Goal: Task Accomplishment & Management: Manage account settings

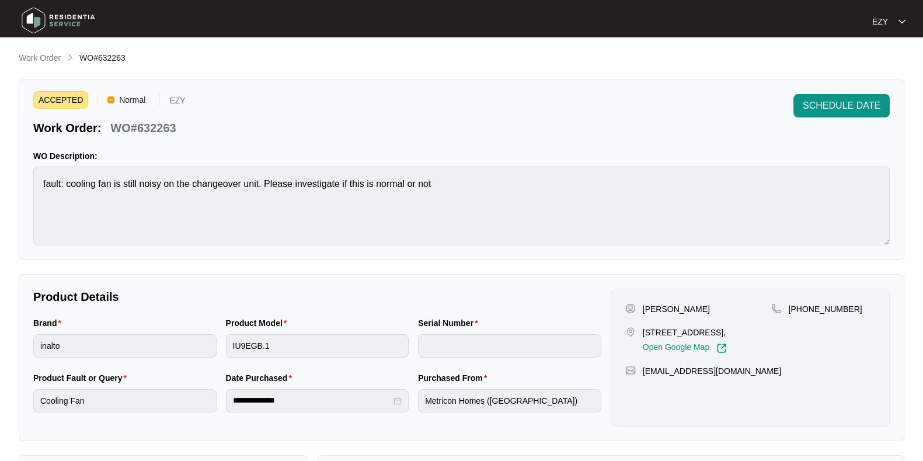
click at [47, 50] on main "**********" at bounding box center [461, 387] width 923 height 774
click at [44, 66] on div "**********" at bounding box center [462, 403] width 886 height 704
click at [38, 55] on p "Work Order" at bounding box center [40, 58] width 42 height 12
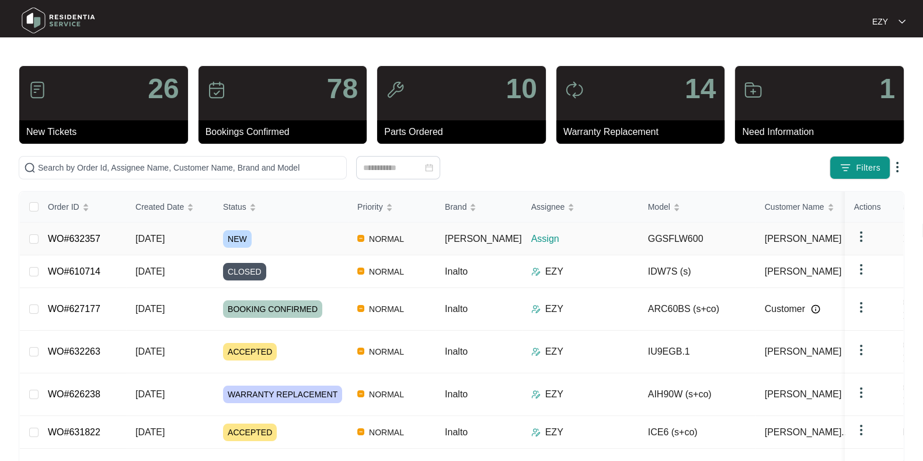
click at [293, 237] on div "NEW" at bounding box center [285, 239] width 125 height 18
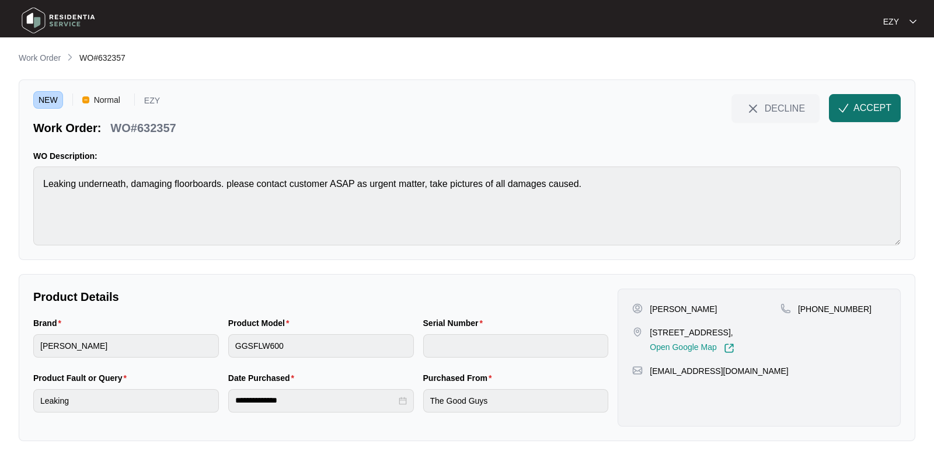
click at [876, 103] on span "ACCEPT" at bounding box center [873, 108] width 38 height 14
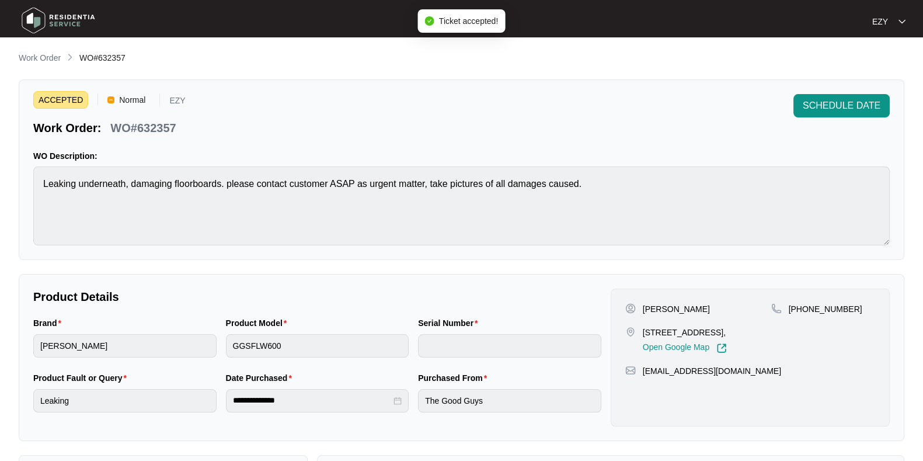
click at [152, 133] on p "WO#632357" at bounding box center [142, 128] width 65 height 16
copy div "WO#632357 SCHEDULE DATE"
click at [146, 359] on div "Brand sôlt" at bounding box center [125, 344] width 193 height 55
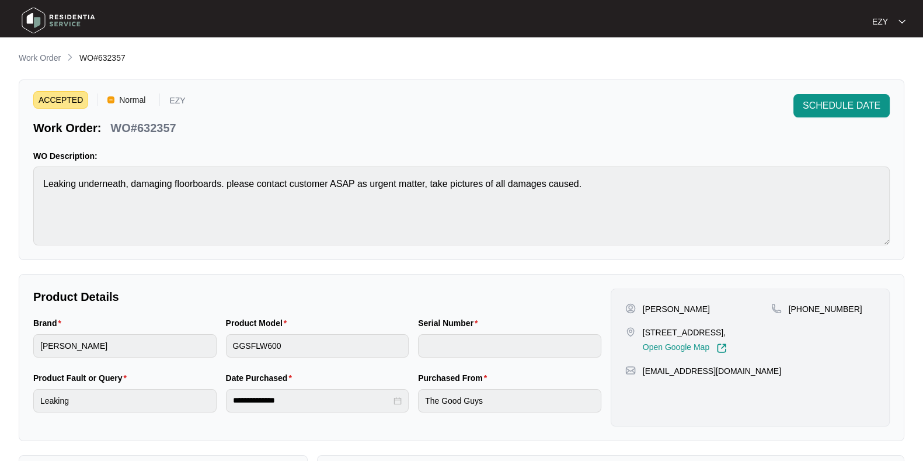
click at [146, 359] on div "Brand sôlt" at bounding box center [125, 344] width 193 height 55
click at [647, 309] on p "[PERSON_NAME]" at bounding box center [676, 309] width 67 height 12
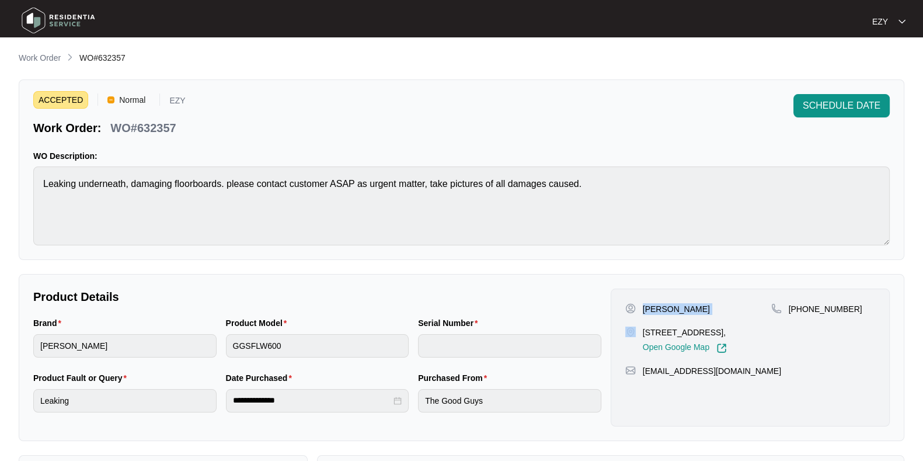
click at [647, 309] on p "[PERSON_NAME]" at bounding box center [676, 309] width 67 height 12
copy p "[PERSON_NAME]"
drag, startPoint x: 851, startPoint y: 308, endPoint x: 801, endPoint y: 302, distance: 50.6
click at [801, 303] on div "+61424147749" at bounding box center [824, 309] width 104 height 12
copy p "424147749"
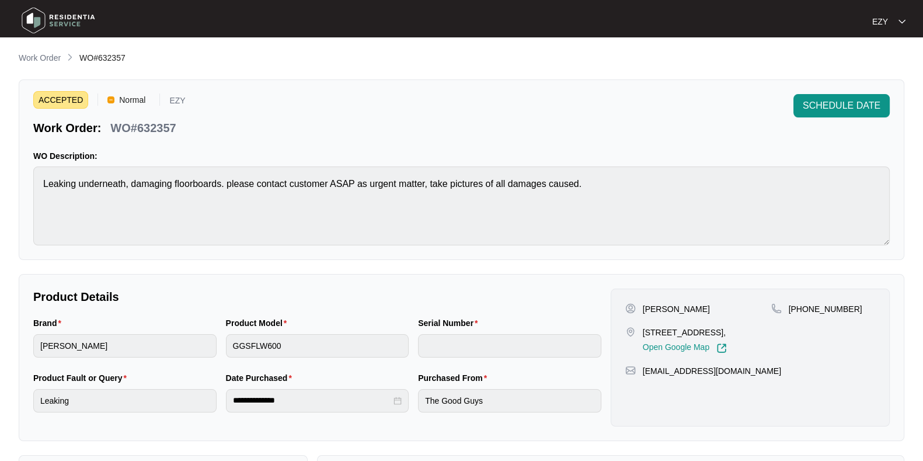
click at [652, 338] on p "52 palmdale cres Mambourin Vic 3024," at bounding box center [685, 332] width 84 height 12
copy p "52 palmdale cres Mambourin Vic 3024,"
click at [849, 111] on span "SCHEDULE DATE" at bounding box center [842, 106] width 78 height 14
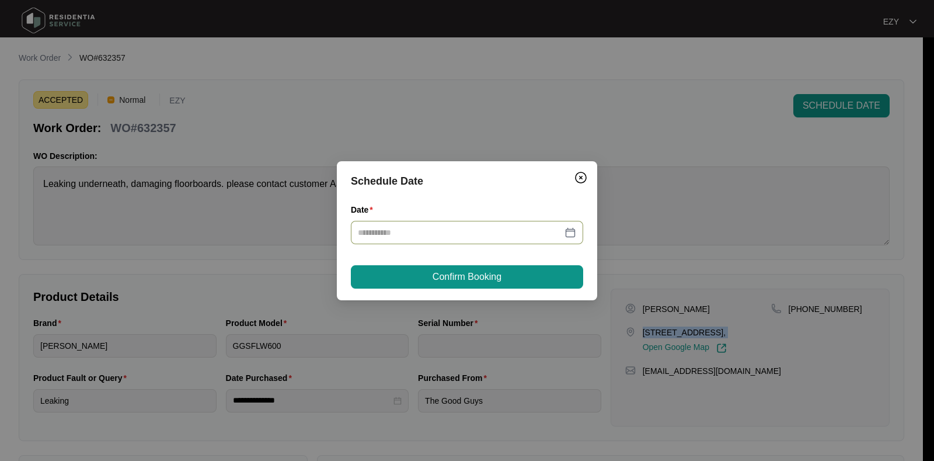
click at [515, 241] on div at bounding box center [467, 232] width 232 height 23
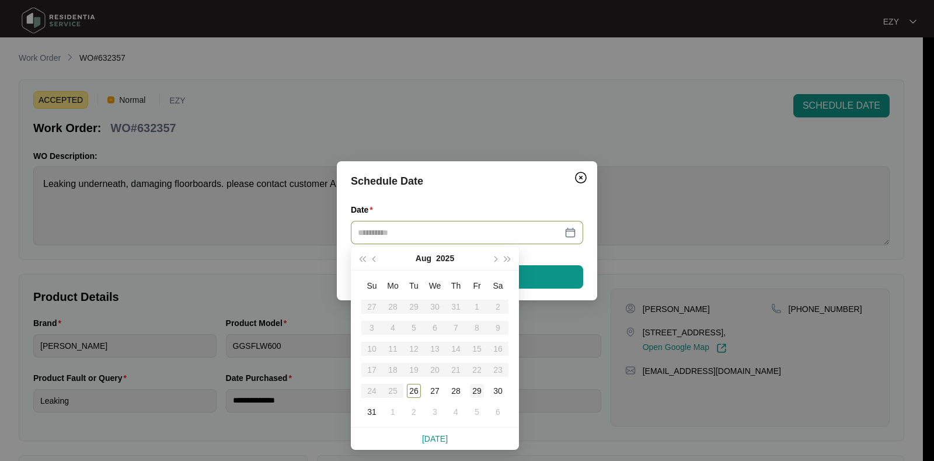
type input "**********"
click at [478, 390] on div "29" at bounding box center [477, 391] width 14 height 14
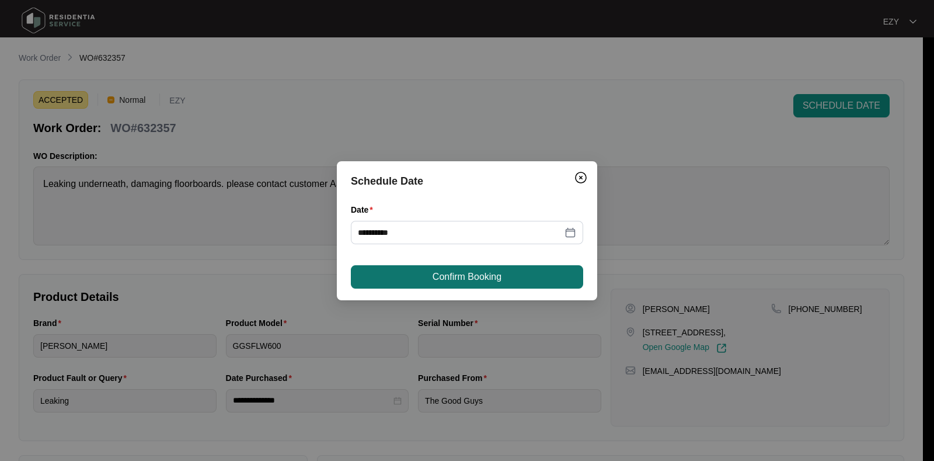
click at [454, 279] on span "Confirm Booking" at bounding box center [467, 277] width 69 height 14
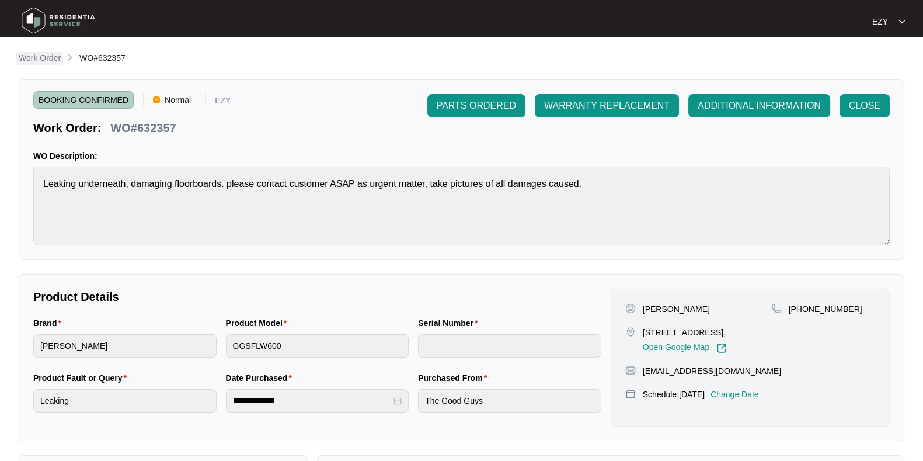
click at [48, 62] on p "Work Order" at bounding box center [40, 58] width 42 height 12
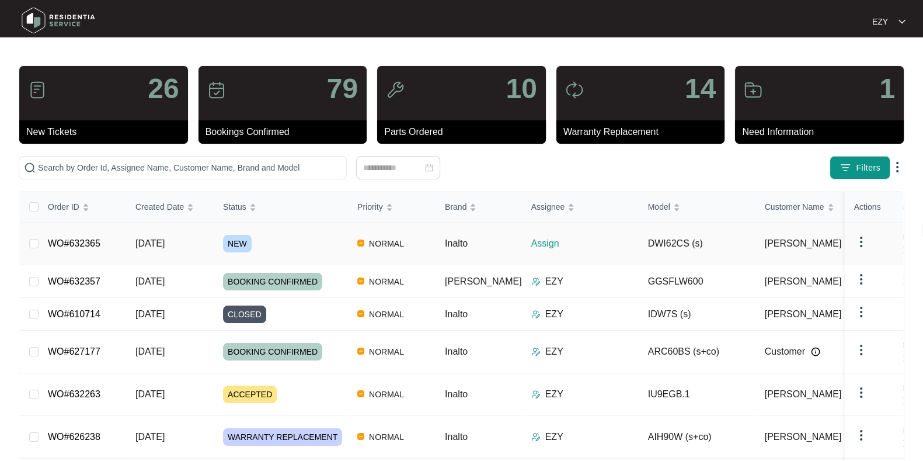
click at [326, 235] on div "NEW" at bounding box center [285, 244] width 125 height 18
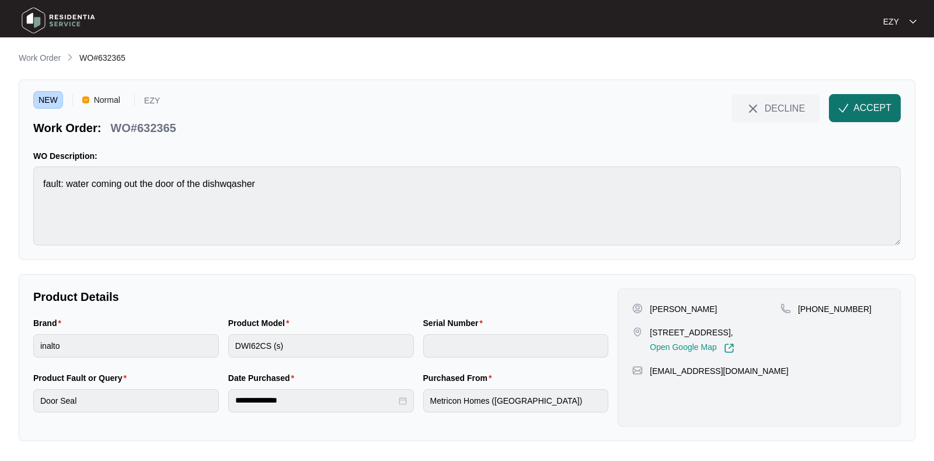
click at [879, 106] on span "ACCEPT" at bounding box center [873, 108] width 38 height 14
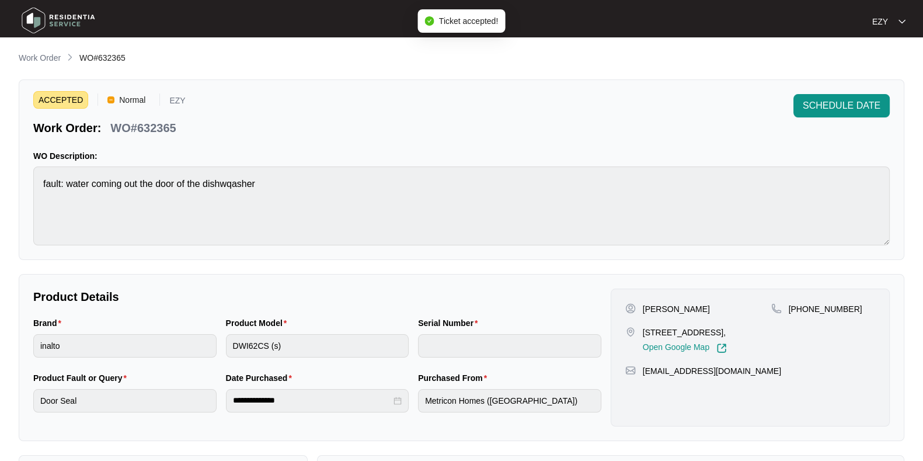
click at [144, 124] on p "WO#632365" at bounding box center [142, 128] width 65 height 16
copy div "WO#632365 SCHEDULE DATE"
click at [659, 326] on p "16 BELGROVE AVENUE, BALWYN, VIC, 3103," at bounding box center [685, 332] width 84 height 12
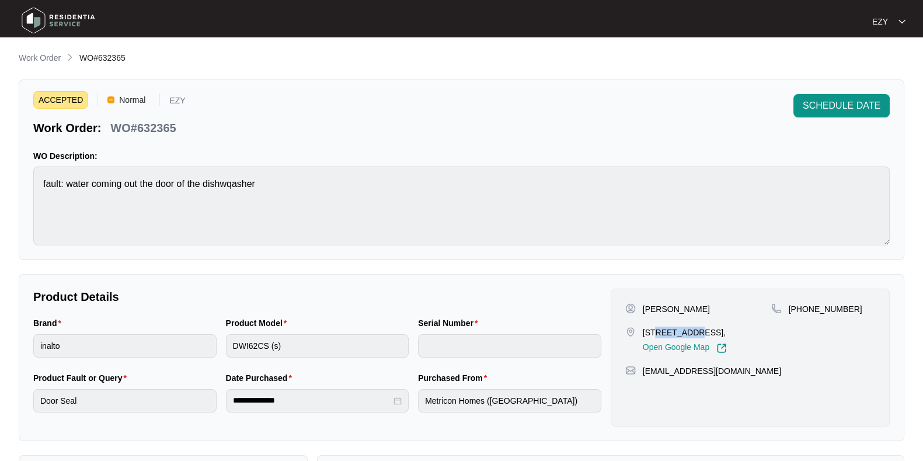
click at [659, 326] on p "16 BELGROVE AVENUE, BALWYN, VIC, 3103," at bounding box center [685, 332] width 84 height 12
copy p "16 BELGROVE AVENUE, BALWYN, VIC, 3103,"
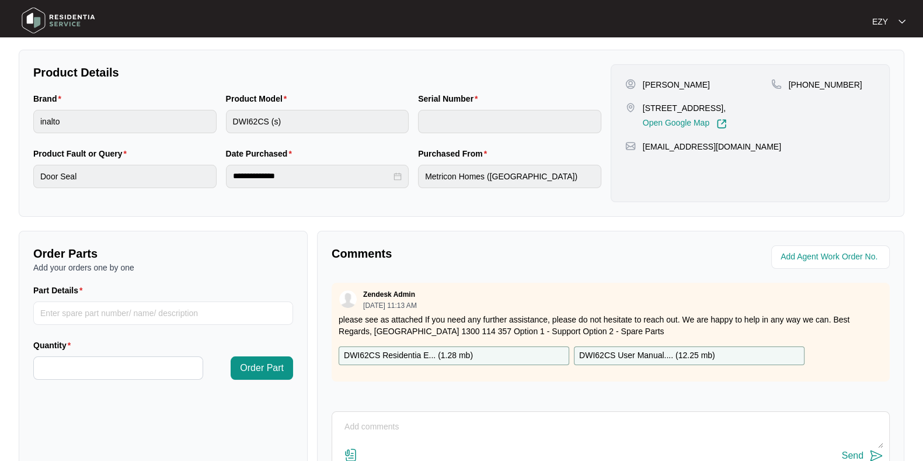
scroll to position [312, 0]
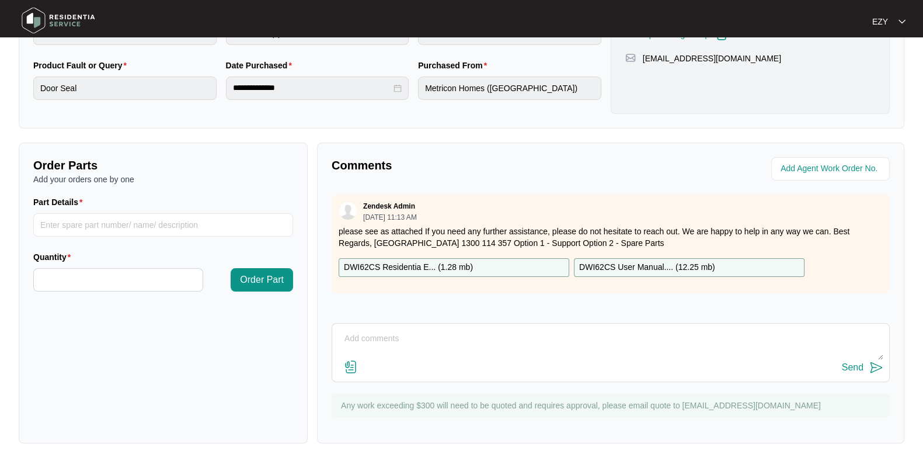
click at [497, 256] on div "Zendesk Admin 08/26/2025 at 11:13 AM please see as attached If you need any fur…" at bounding box center [611, 243] width 558 height 99
click at [503, 261] on div "DWI62CS Residentia E... ( 1.28 mb )" at bounding box center [454, 267] width 231 height 19
click at [616, 270] on p "DWI62CS User Manual.... ( 12.25 mb )" at bounding box center [647, 267] width 136 height 13
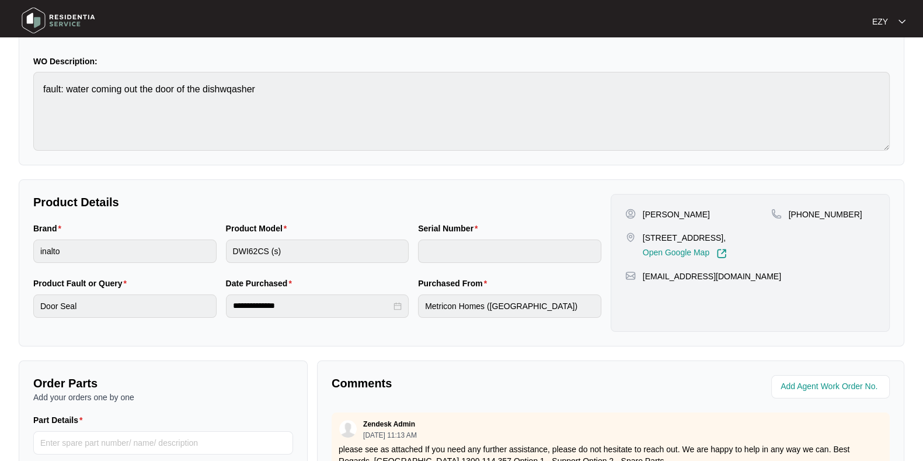
click at [654, 209] on p "[PERSON_NAME]" at bounding box center [676, 215] width 67 height 12
copy p "[PERSON_NAME]"
click at [654, 209] on p "[PERSON_NAME]" at bounding box center [676, 215] width 67 height 12
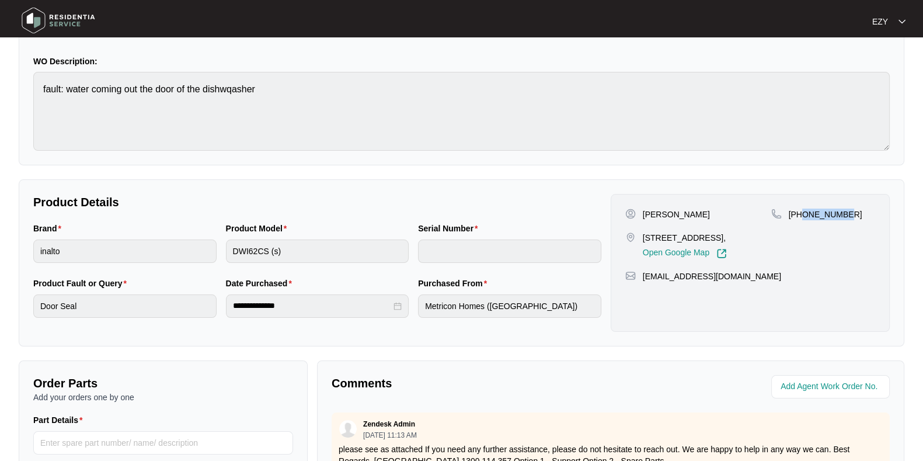
drag, startPoint x: 858, startPoint y: 211, endPoint x: 804, endPoint y: 224, distance: 55.2
click at [804, 224] on div "+61411704860" at bounding box center [824, 234] width 104 height 50
copy p "411704860"
